Goal: Task Accomplishment & Management: Use online tool/utility

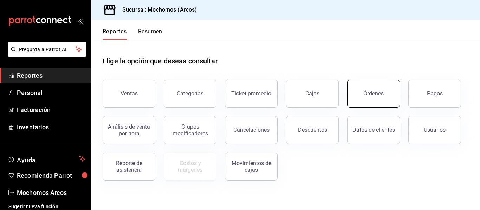
click at [375, 87] on button "Órdenes" at bounding box center [373, 94] width 53 height 28
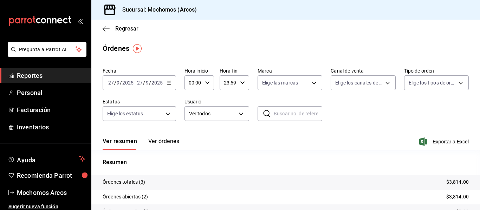
click at [169, 86] on div "[DATE] [DATE] - [DATE] [DATE]" at bounding box center [139, 82] width 73 height 15
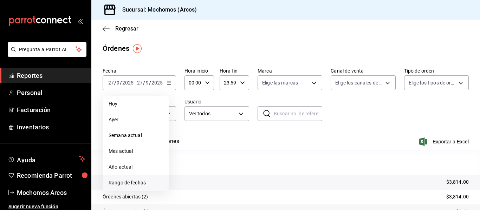
click at [147, 183] on span "Rango de fechas" at bounding box center [136, 182] width 54 height 7
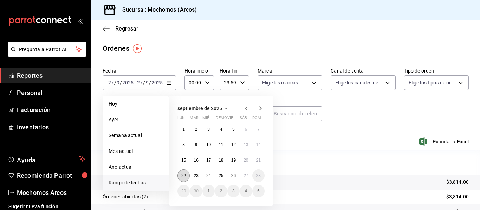
click at [182, 178] on button "22" at bounding box center [183, 176] width 12 height 13
click at [243, 177] on button "27" at bounding box center [245, 176] width 12 height 13
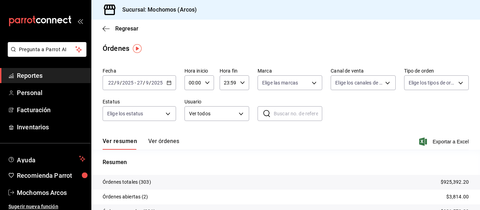
click at [207, 84] on icon "button" at bounding box center [207, 82] width 5 height 5
click at [190, 126] on span "03" at bounding box center [191, 127] width 3 height 6
type input "03:00"
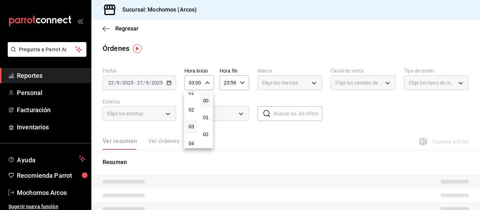
click at [244, 87] on div at bounding box center [240, 105] width 480 height 210
click at [243, 85] on div "23:59 Hora fin" at bounding box center [233, 82] width 29 height 15
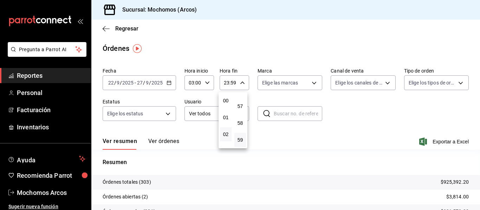
click at [229, 131] on button "02" at bounding box center [226, 134] width 12 height 14
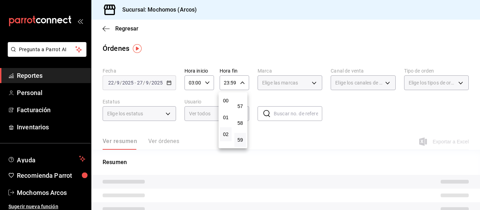
type input "02:59"
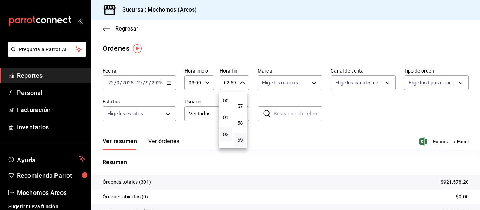
click at [383, 103] on div at bounding box center [240, 105] width 480 height 210
click at [241, 114] on body "Pregunta a Parrot AI Reportes Personal Facturación Inventarios Ayuda Recomienda…" at bounding box center [240, 105] width 480 height 210
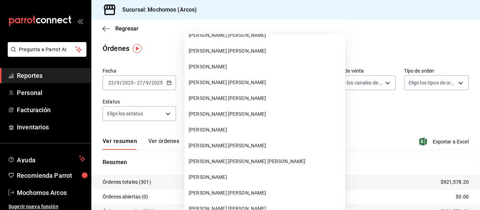
scroll to position [20182, 0]
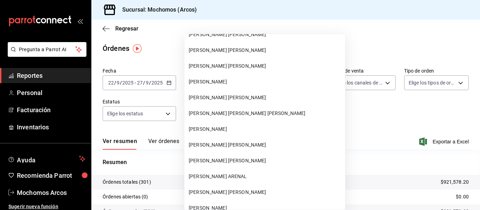
click at [266, 49] on span "[PERSON_NAME] [PERSON_NAME]" at bounding box center [265, 50] width 153 height 7
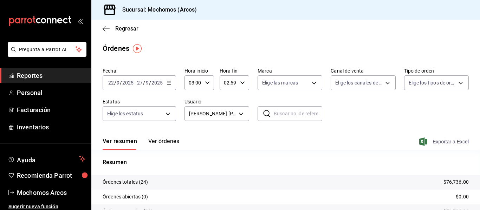
click at [452, 141] on span "Exportar a Excel" at bounding box center [444, 142] width 48 height 8
click at [241, 115] on body "Pregunta a Parrot AI Reportes Personal Facturación Inventarios Ayuda Recomienda…" at bounding box center [240, 105] width 480 height 210
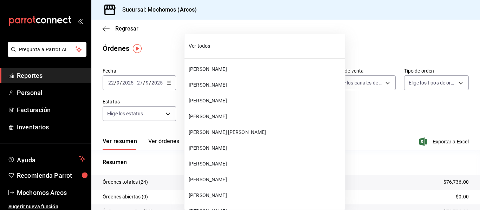
scroll to position [20111, 0]
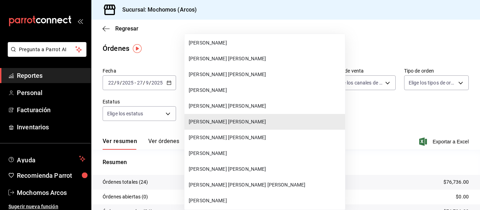
click at [243, 154] on span "[PERSON_NAME]" at bounding box center [265, 153] width 153 height 7
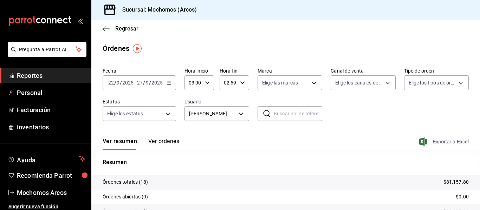
click at [434, 143] on span "Exportar a Excel" at bounding box center [444, 142] width 48 height 8
click at [239, 118] on body "Pregunta a Parrot AI Reportes Personal Facturación Inventarios Ayuda Recomienda…" at bounding box center [240, 105] width 480 height 210
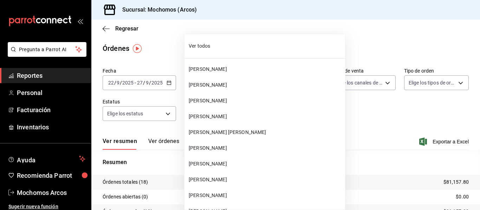
scroll to position [20142, 0]
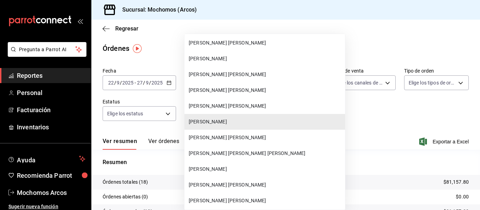
click at [270, 196] on li "[PERSON_NAME] [PERSON_NAME]" at bounding box center [264, 201] width 160 height 16
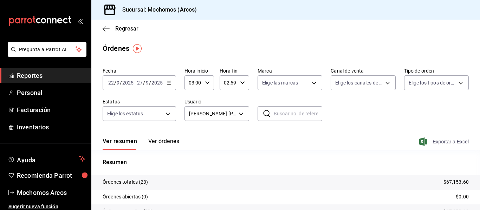
click at [447, 142] on span "Exportar a Excel" at bounding box center [444, 142] width 48 height 8
click at [242, 112] on body "Pregunta a Parrot AI Reportes Personal Facturación Inventarios Ayuda Recomienda…" at bounding box center [240, 105] width 480 height 210
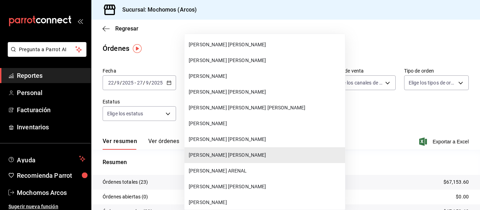
scroll to position [20187, 0]
click at [252, 65] on span "[PERSON_NAME] [PERSON_NAME]" at bounding box center [265, 61] width 153 height 7
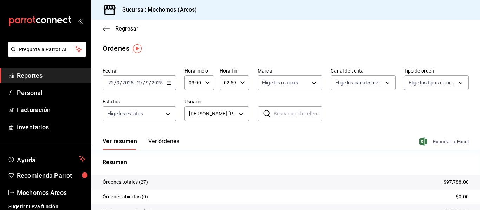
click at [448, 139] on span "Exportar a Excel" at bounding box center [444, 142] width 48 height 8
click at [234, 118] on body "Pregunta a Parrot AI Reportes Personal Facturación Inventarios Ayuda Recomienda…" at bounding box center [240, 105] width 480 height 210
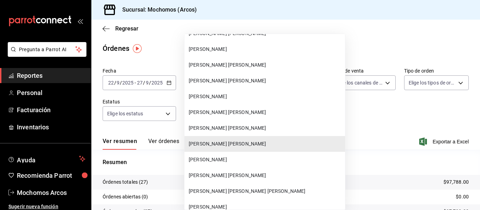
scroll to position [20076, 0]
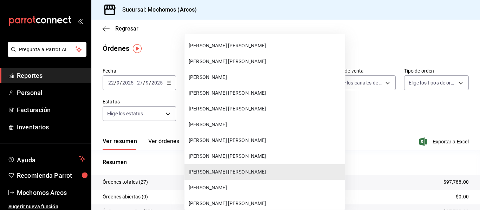
click at [261, 74] on span "[PERSON_NAME]" at bounding box center [265, 77] width 153 height 7
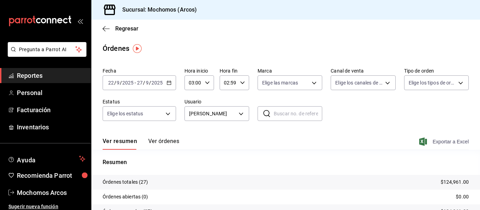
click at [439, 142] on span "Exportar a Excel" at bounding box center [444, 142] width 48 height 8
click at [240, 118] on body "Pregunta a Parrot AI Reportes Personal Facturación Inventarios Ayuda Recomienda…" at bounding box center [240, 105] width 480 height 210
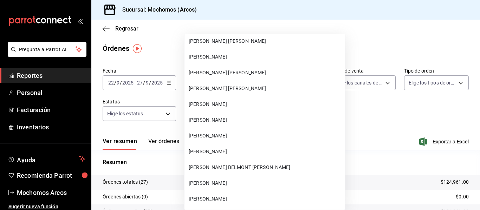
scroll to position [20382, 0]
click at [238, 130] on li "[PERSON_NAME]" at bounding box center [264, 135] width 160 height 16
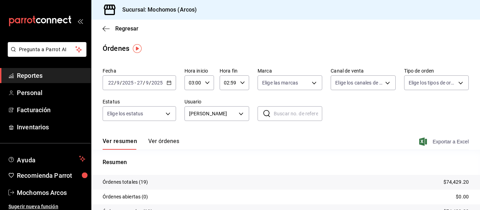
click at [448, 141] on span "Exportar a Excel" at bounding box center [444, 142] width 48 height 8
click at [234, 118] on body "Pregunta a Parrot AI Reportes Personal Facturación Inventarios Ayuda Recomienda…" at bounding box center [240, 105] width 480 height 210
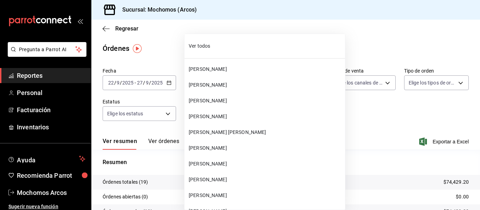
scroll to position [20395, 0]
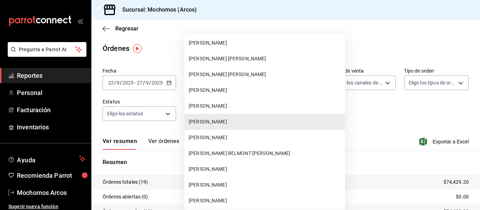
click at [265, 55] on span "[PERSON_NAME] [PERSON_NAME]" at bounding box center [265, 58] width 153 height 7
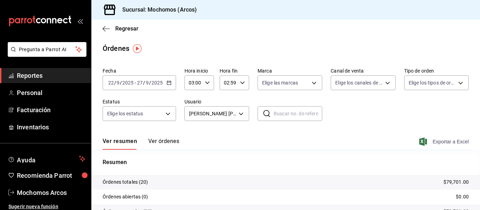
click at [449, 144] on span "Exportar a Excel" at bounding box center [444, 142] width 48 height 8
click at [243, 112] on body "Pregunta a Parrot AI Reportes Personal Facturación Inventarios Ayuda Recomienda…" at bounding box center [240, 105] width 480 height 210
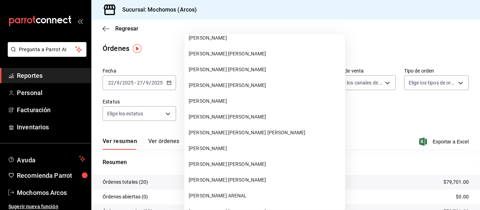
scroll to position [20138, 0]
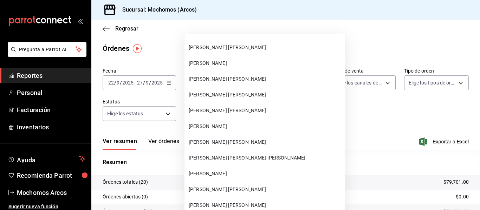
click at [243, 65] on span "[PERSON_NAME]" at bounding box center [265, 63] width 153 height 7
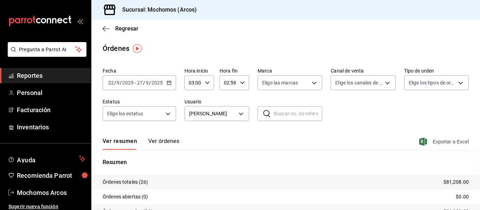
click at [452, 141] on span "Exportar a Excel" at bounding box center [444, 142] width 48 height 8
click at [240, 111] on body "Pregunta a Parrot AI Reportes Personal Facturación Inventarios Ayuda Recomienda…" at bounding box center [240, 105] width 480 height 210
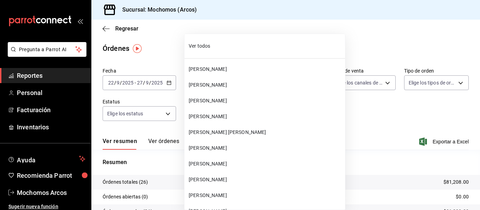
scroll to position [20079, 0]
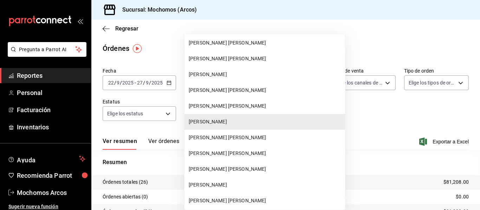
click at [238, 137] on span "[PERSON_NAME] [PERSON_NAME]" at bounding box center [265, 137] width 153 height 7
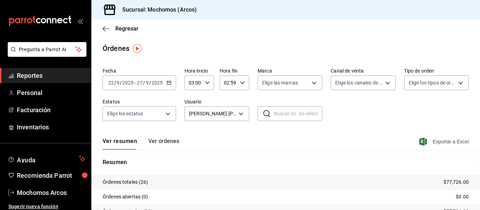
click at [435, 144] on span "Exportar a Excel" at bounding box center [444, 142] width 48 height 8
click at [239, 118] on body "Pregunta a Parrot AI Reportes Personal Facturación Inventarios Ayuda Recomienda…" at bounding box center [240, 105] width 480 height 210
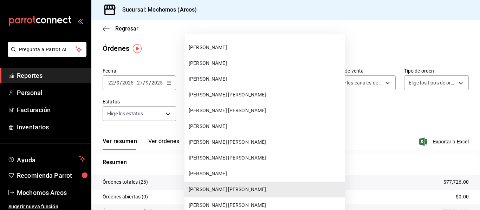
scroll to position [20026, 0]
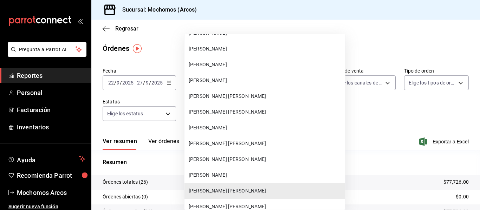
click at [248, 82] on span "[PERSON_NAME]" at bounding box center [265, 80] width 153 height 7
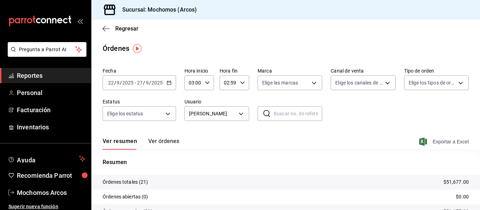
click at [440, 140] on span "Exportar a Excel" at bounding box center [444, 142] width 48 height 8
click at [244, 116] on body "Pregunta a Parrot AI Reportes Personal Facturación Inventarios Ayuda Recomienda…" at bounding box center [240, 105] width 480 height 210
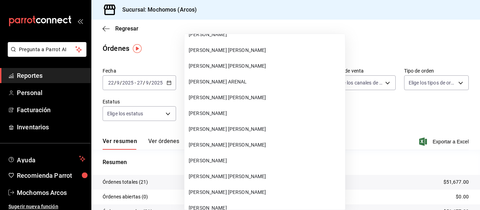
scroll to position [20286, 0]
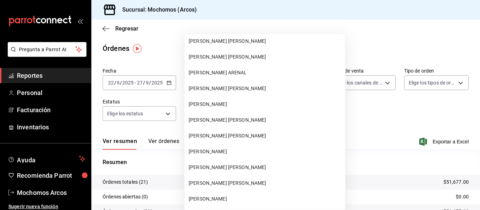
click at [244, 119] on span "[PERSON_NAME] [PERSON_NAME]" at bounding box center [265, 120] width 153 height 7
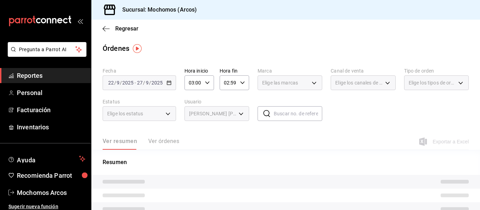
type input "eda2e302-89f6-457e-9867-33e2b8fd1e6d"
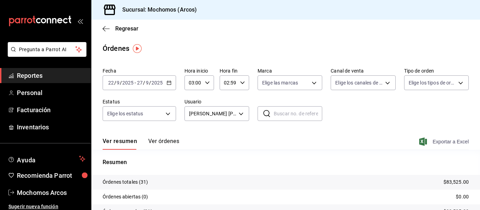
click at [440, 143] on span "Exportar a Excel" at bounding box center [444, 142] width 48 height 8
